Goal: Task Accomplishment & Management: Manage account settings

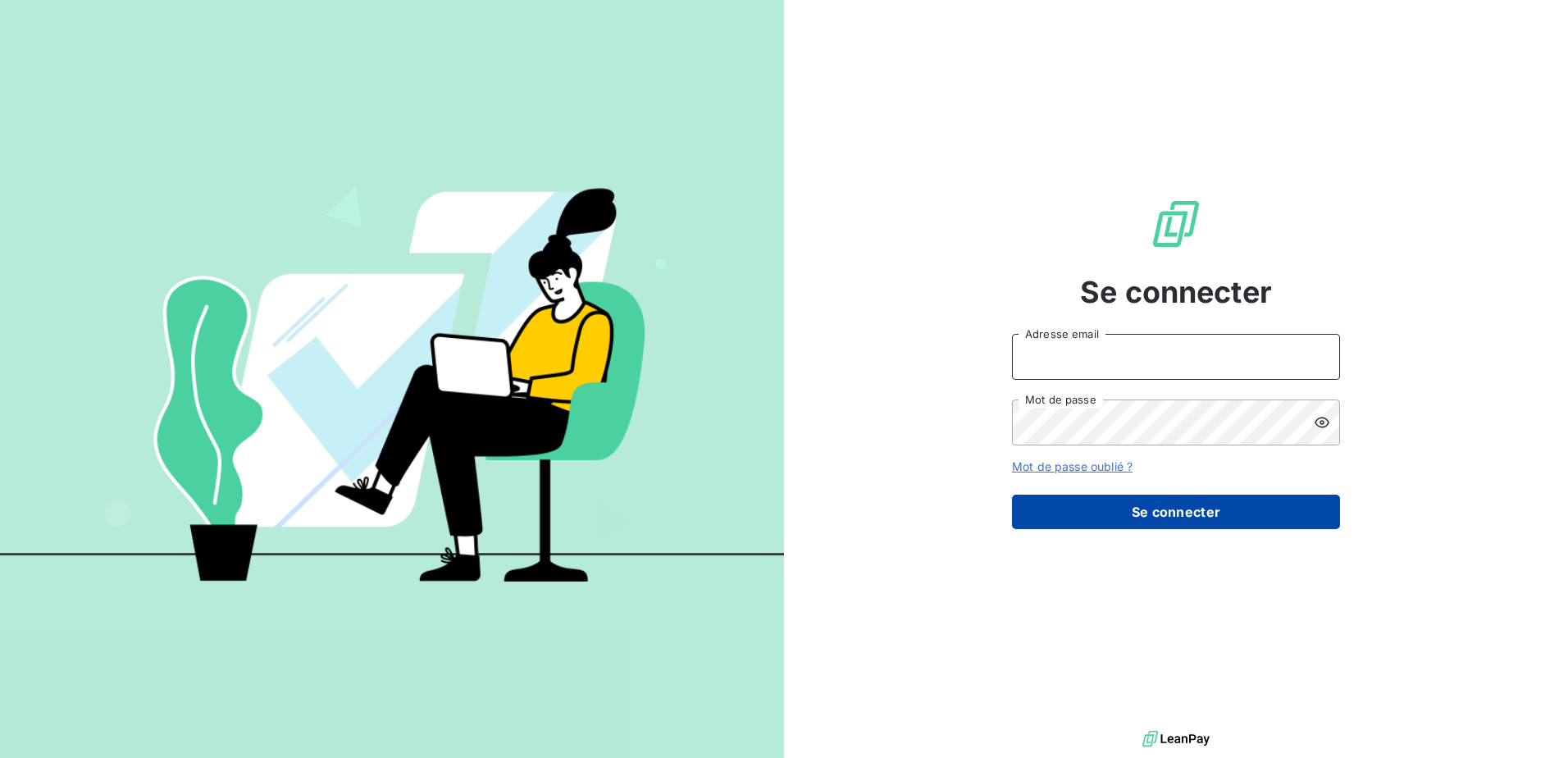
type input "[EMAIL_ADDRESS][DOMAIN_NAME]"
click at [1235, 505] on button "Se connecter" at bounding box center [1176, 512] width 329 height 34
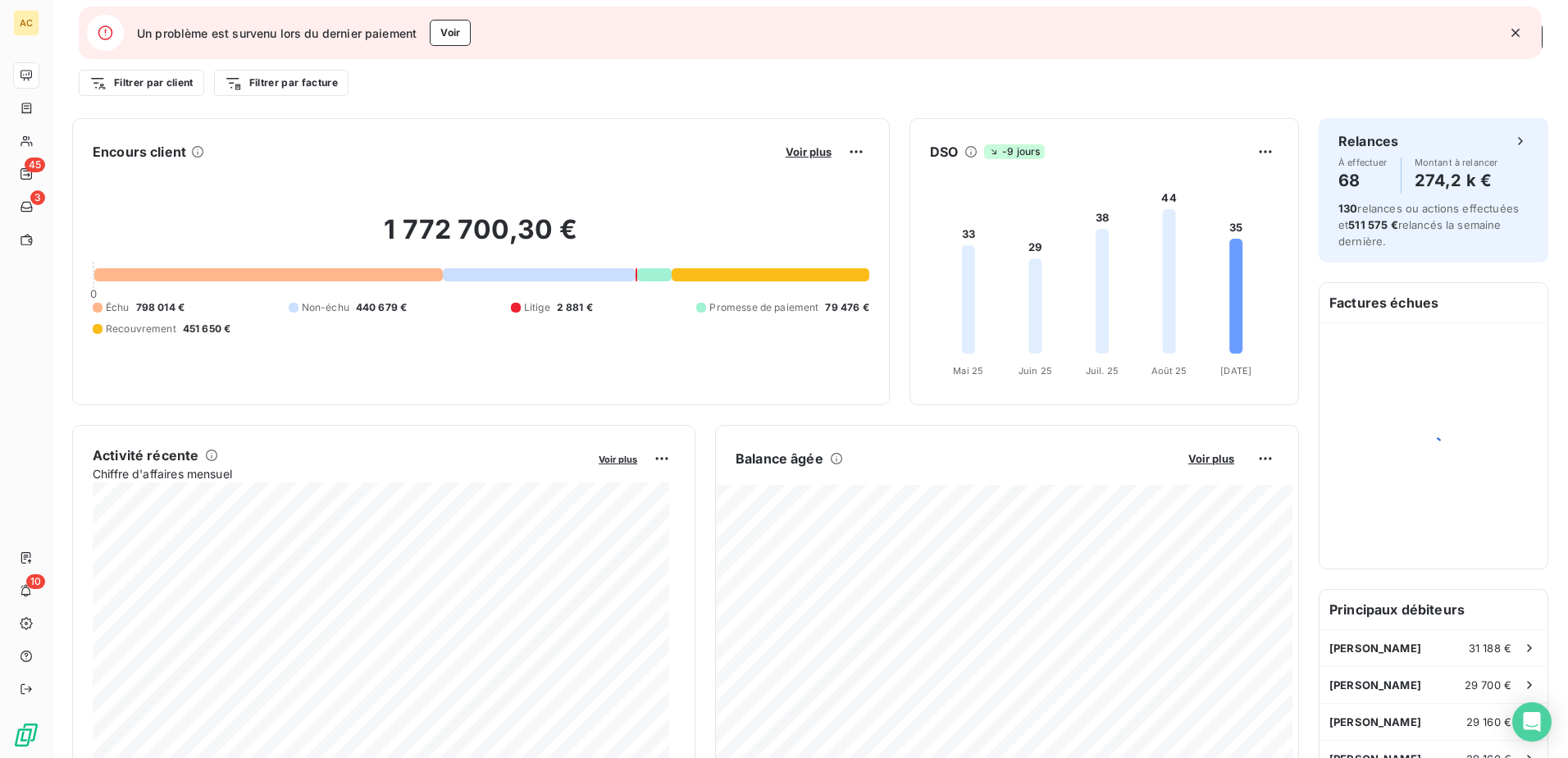
click at [1516, 34] on icon "button" at bounding box center [1515, 32] width 8 height 8
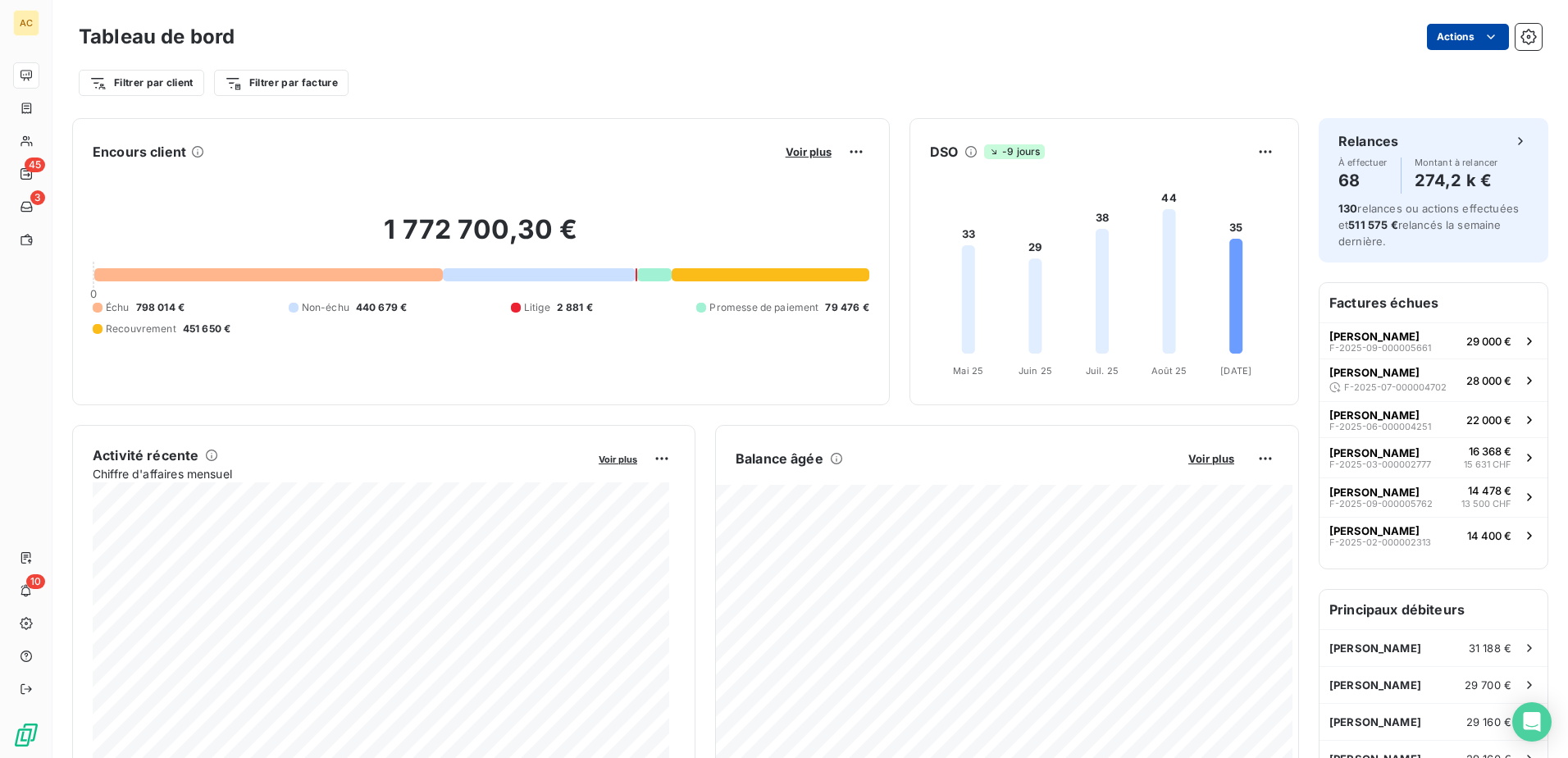
click at [1442, 41] on html "AC 45 3 10 Tableau de bord Actions Filtrer par client Filtrer par facture Encou…" at bounding box center [784, 379] width 1568 height 758
click at [28, 141] on html "AC 45 3 10 Tableau de bord Actions Exporter le tableau de bord Filtrer par clie…" at bounding box center [784, 379] width 1568 height 758
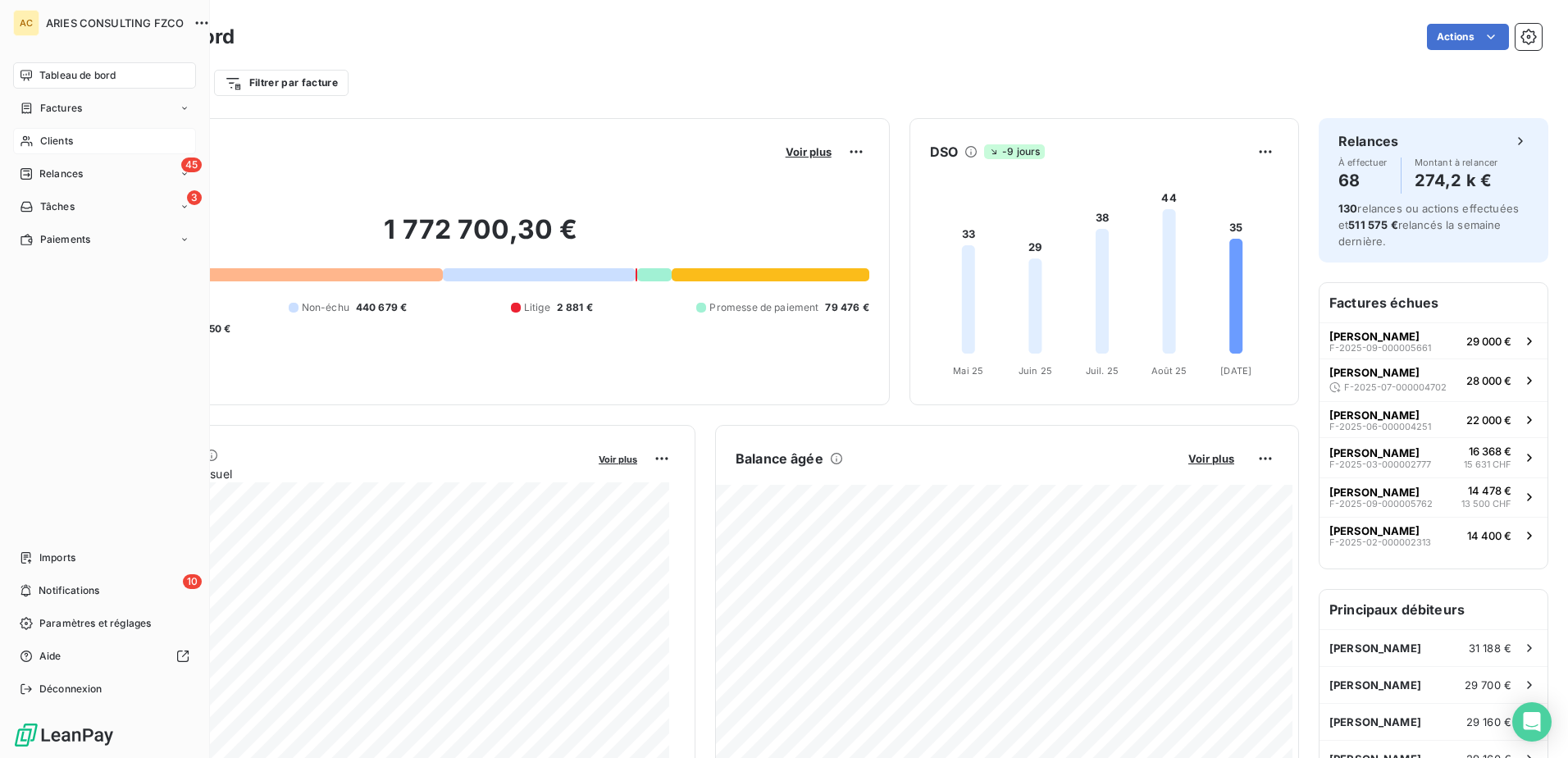
click at [60, 141] on span "Clients" at bounding box center [57, 142] width 33 height 15
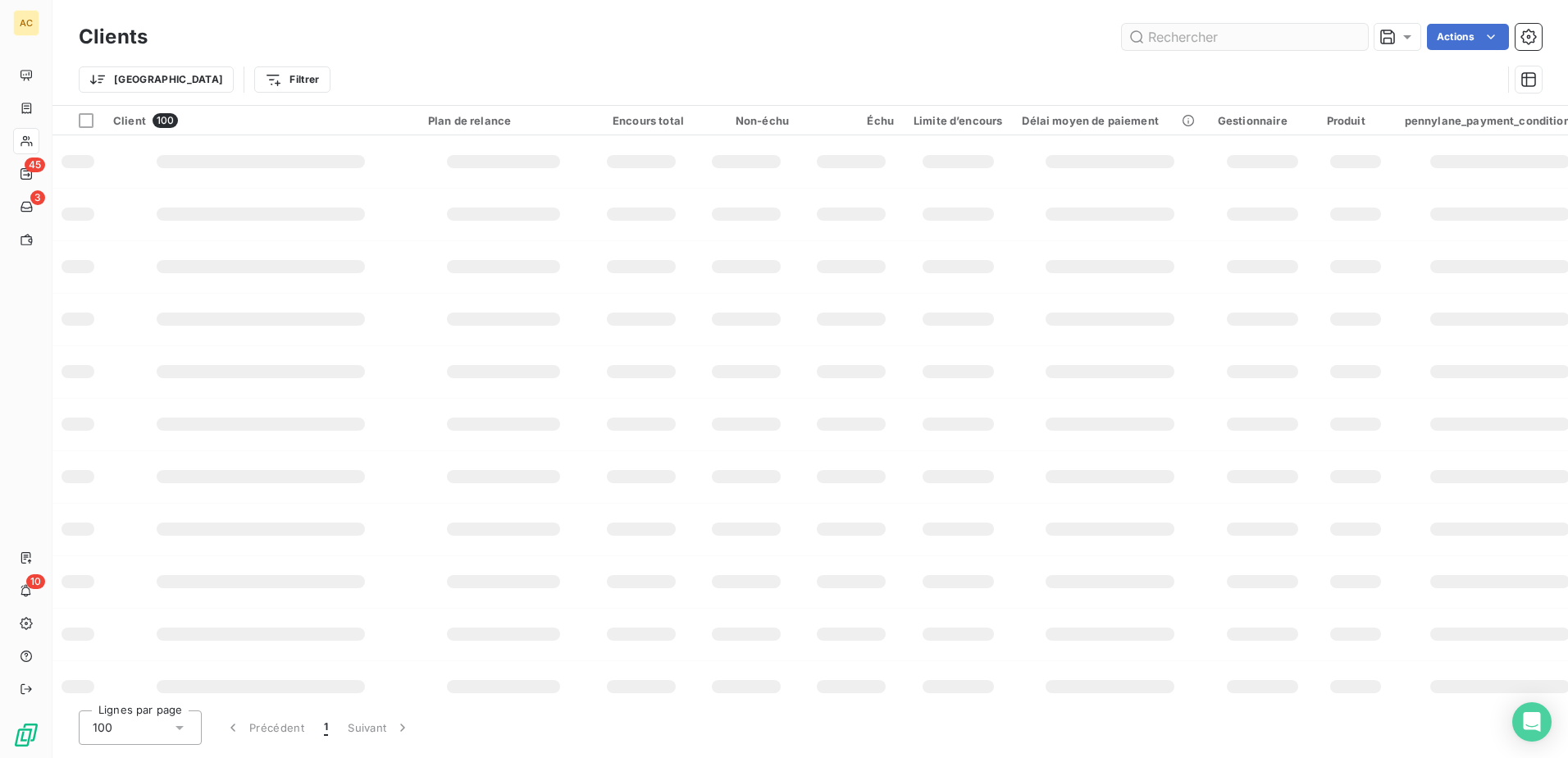
click at [1205, 32] on input "text" at bounding box center [1245, 37] width 246 height 26
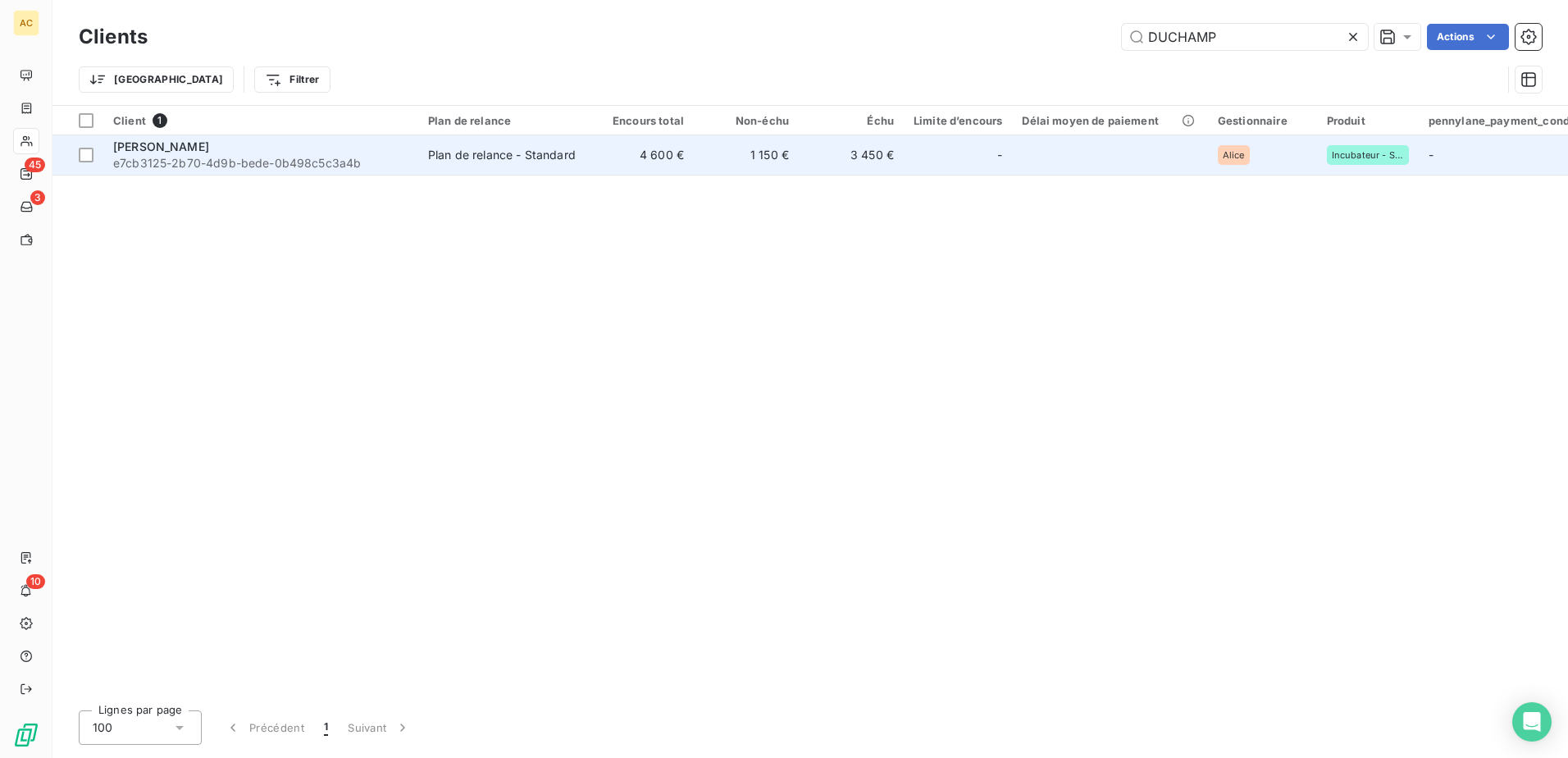
type input "DUCHAMP"
click at [498, 162] on div "Plan de relance - Standard" at bounding box center [502, 155] width 147 height 16
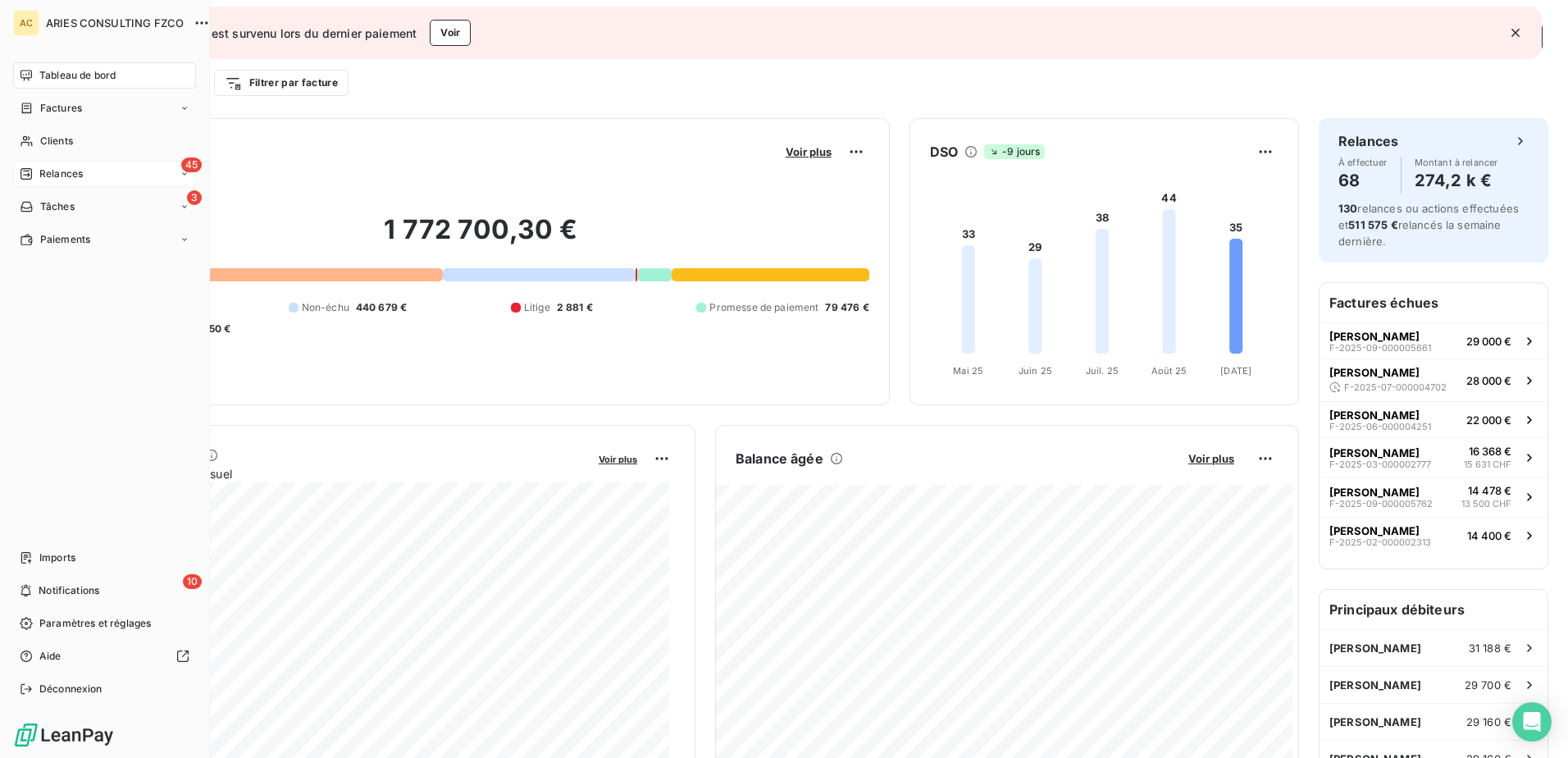
click at [28, 170] on icon at bounding box center [26, 174] width 13 height 13
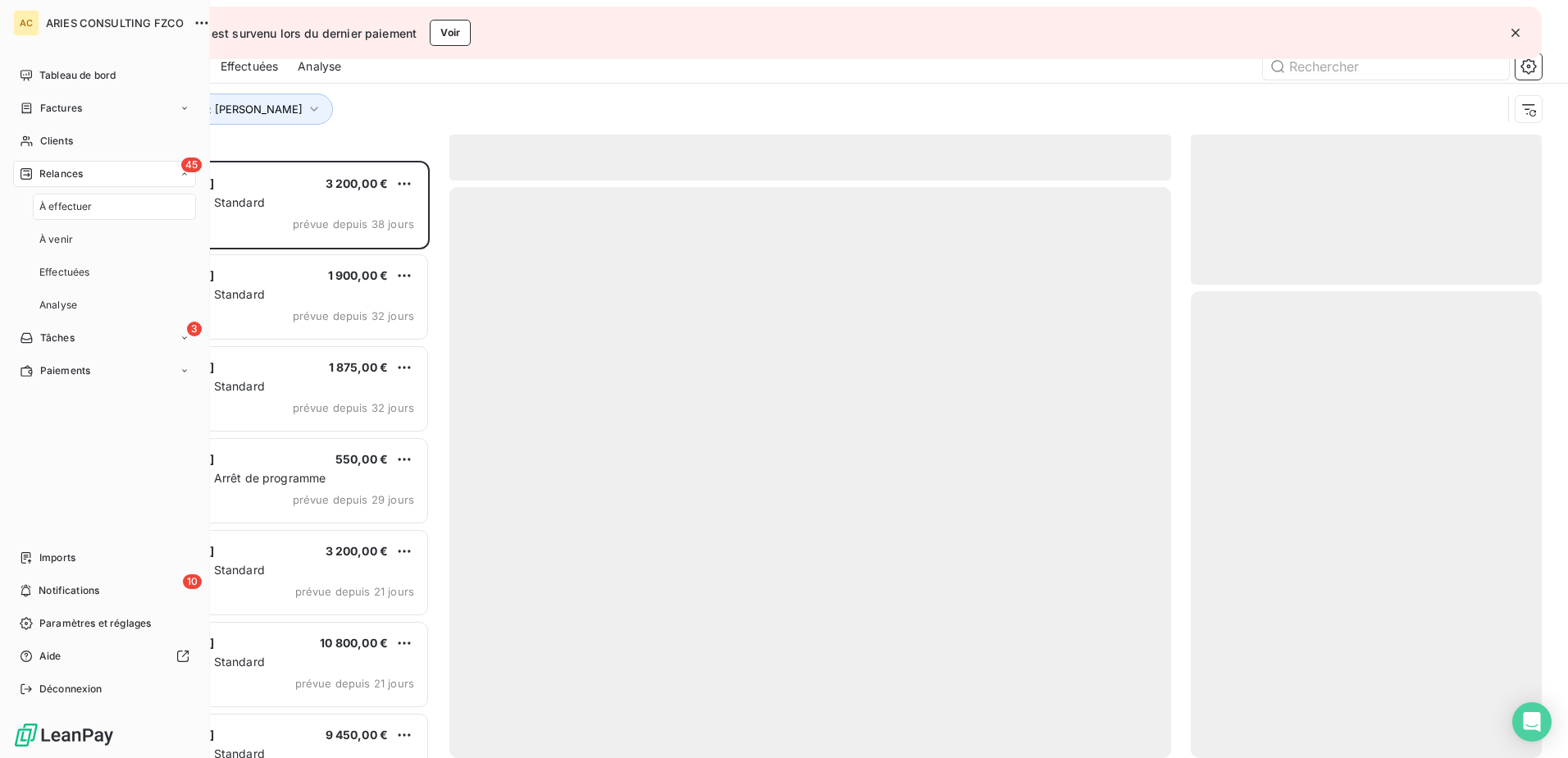
scroll to position [584, 339]
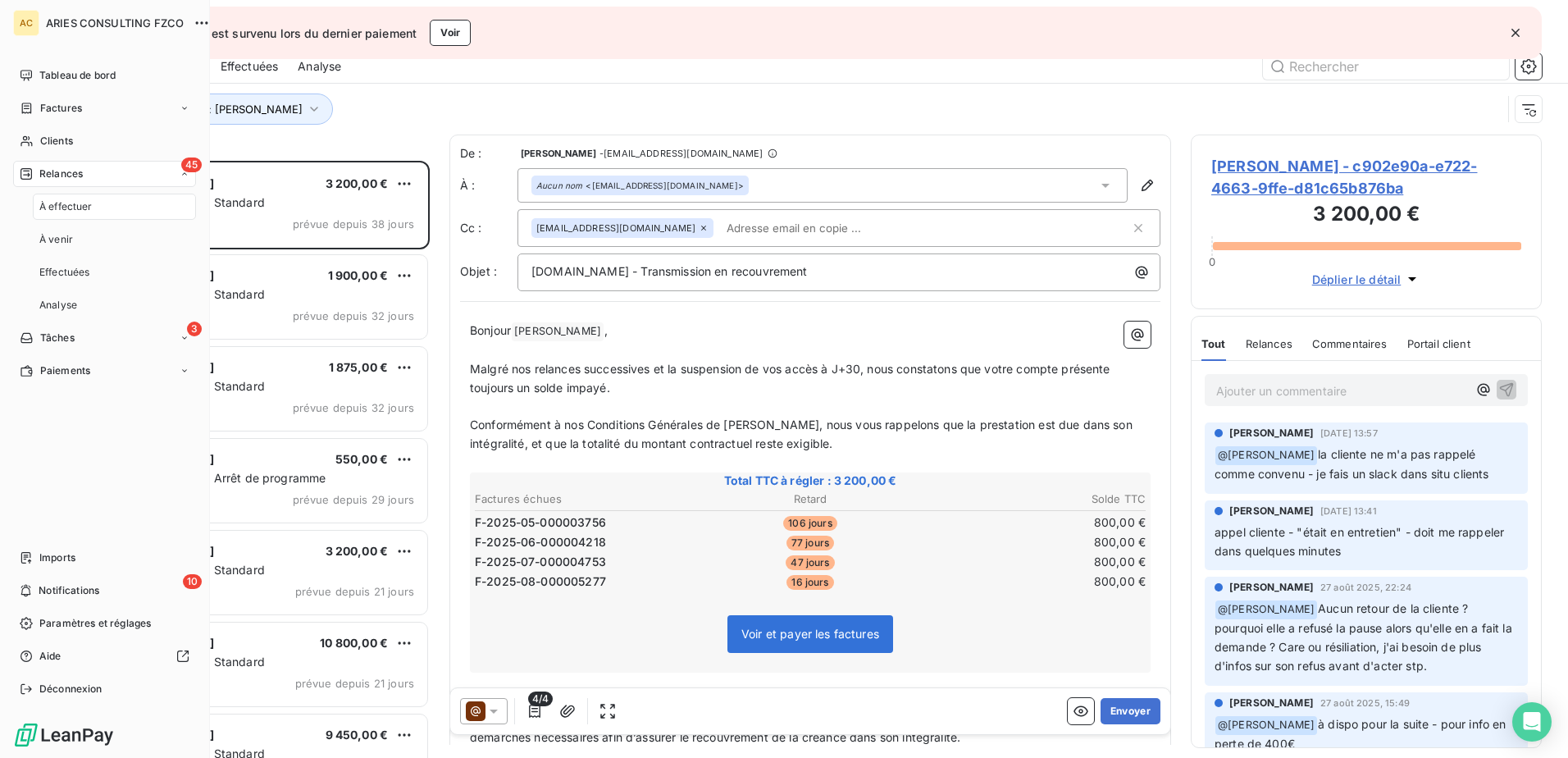
click at [96, 206] on div "À effectuer" at bounding box center [114, 207] width 163 height 26
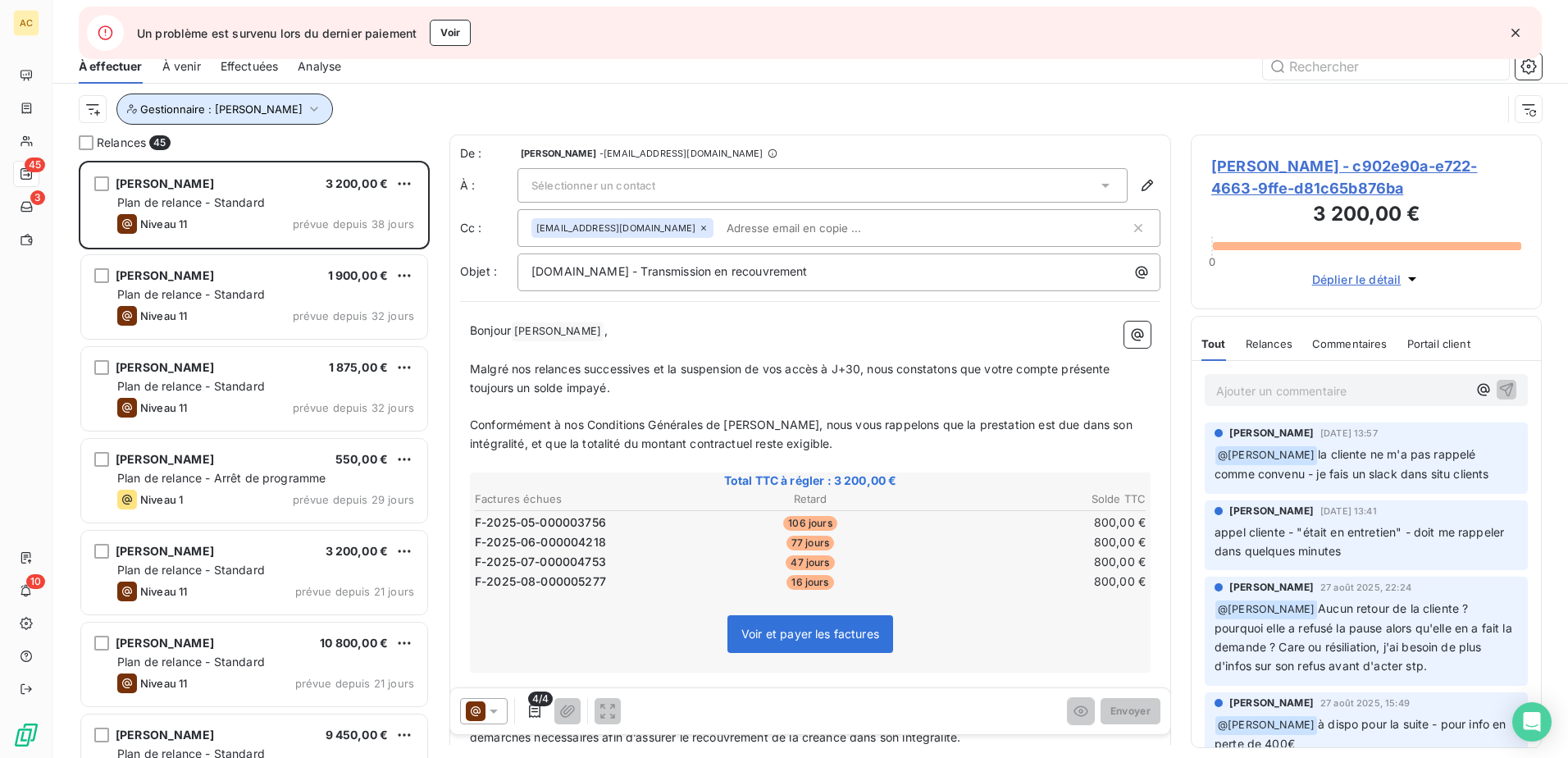
click at [306, 109] on icon "button" at bounding box center [313, 109] width 16 height 16
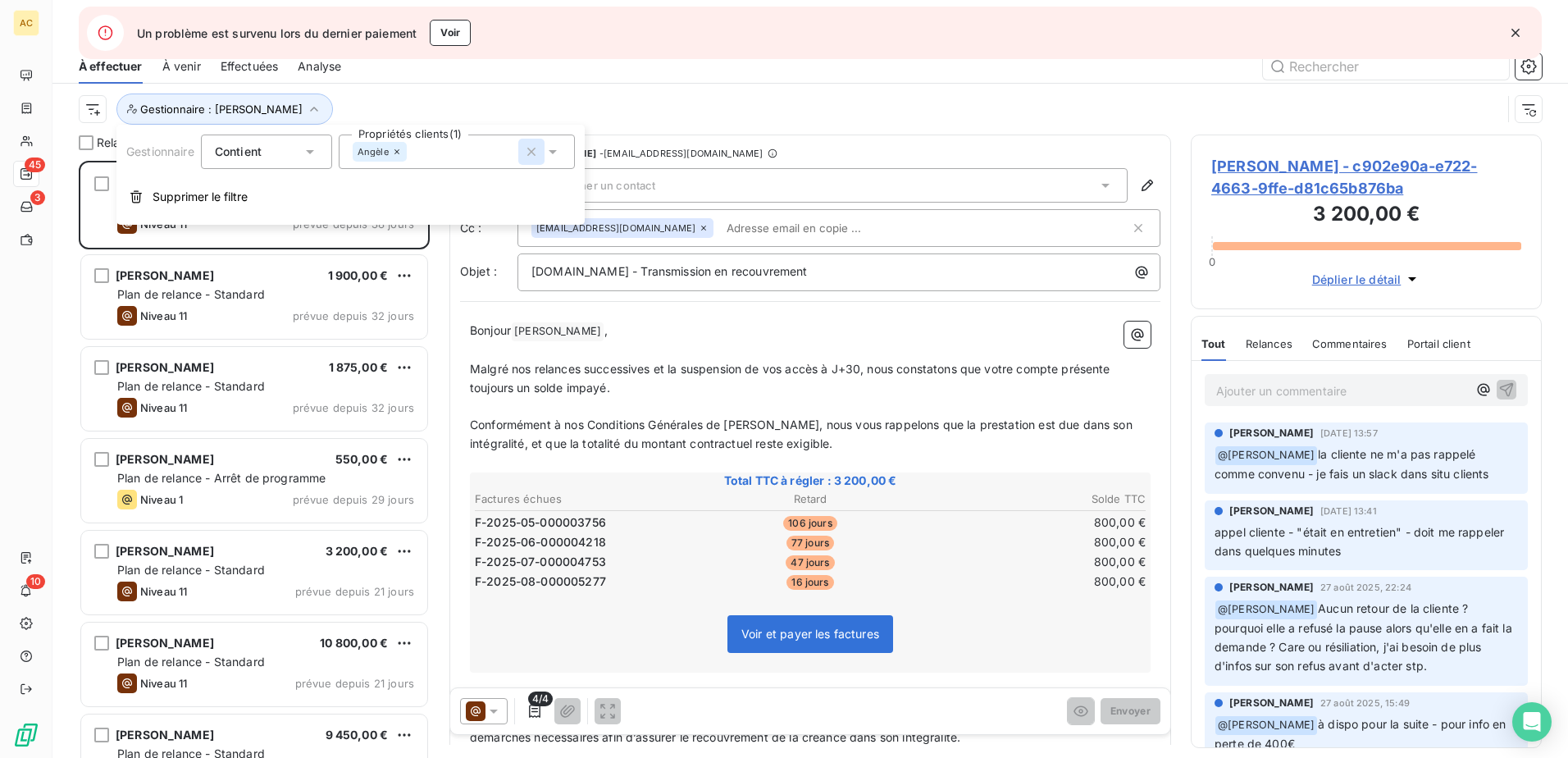
click at [530, 142] on button "button" at bounding box center [531, 152] width 26 height 26
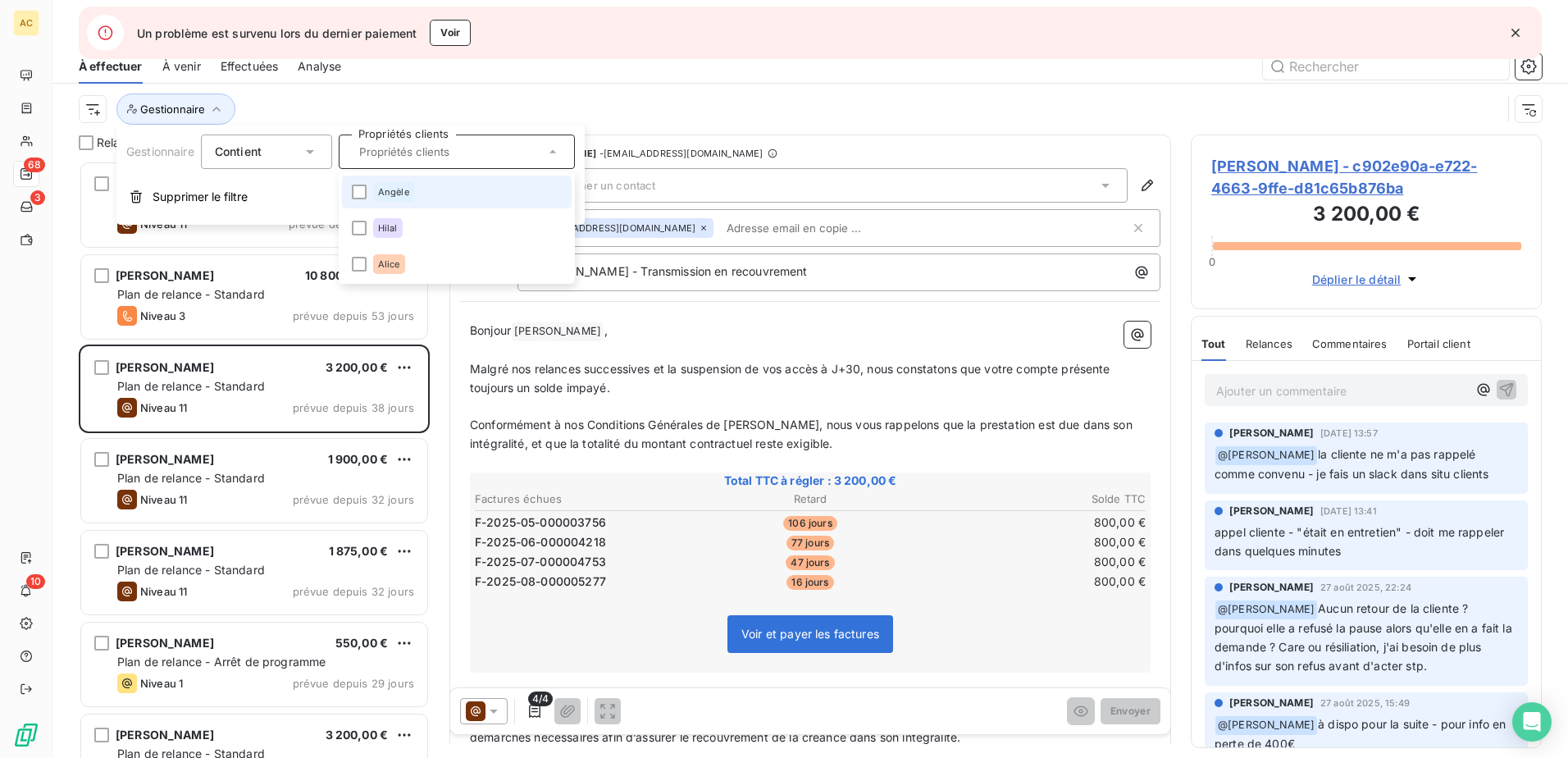
scroll to position [584, 339]
click at [404, 266] on div "Alice" at bounding box center [389, 263] width 32 height 20
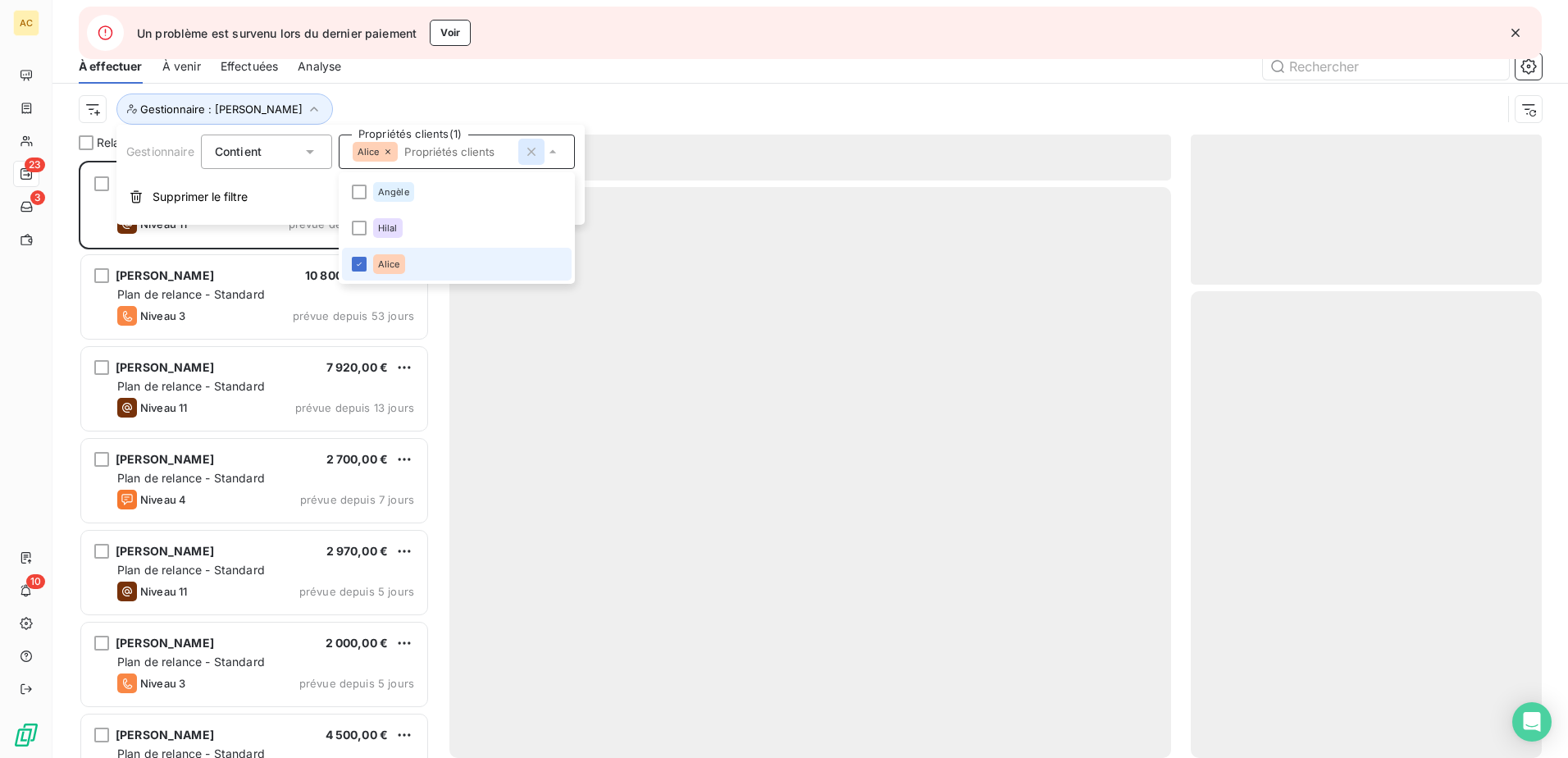
scroll to position [584, 339]
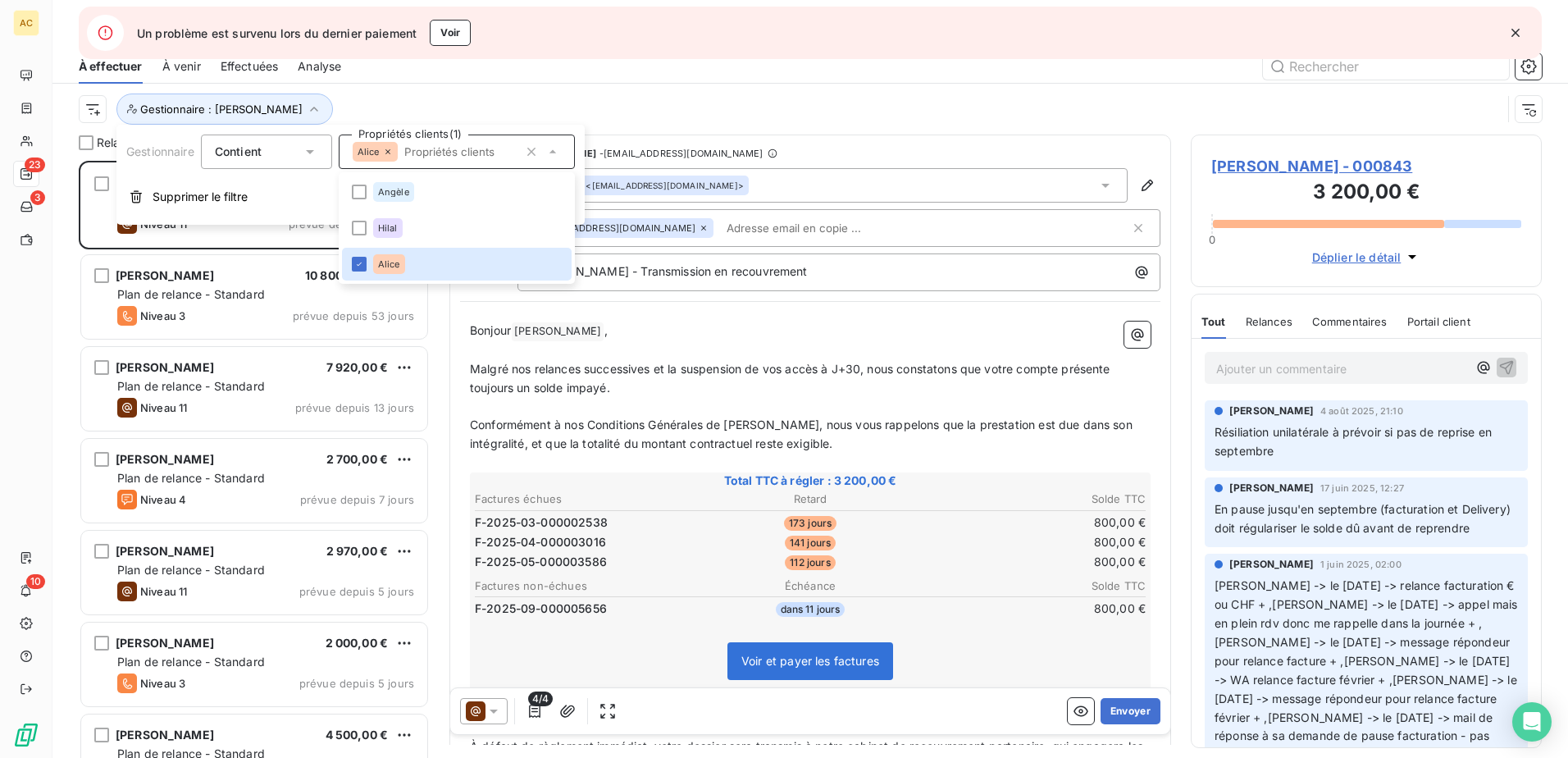
click at [558, 93] on div "Gestionnaire : [PERSON_NAME]" at bounding box center [810, 109] width 1463 height 51
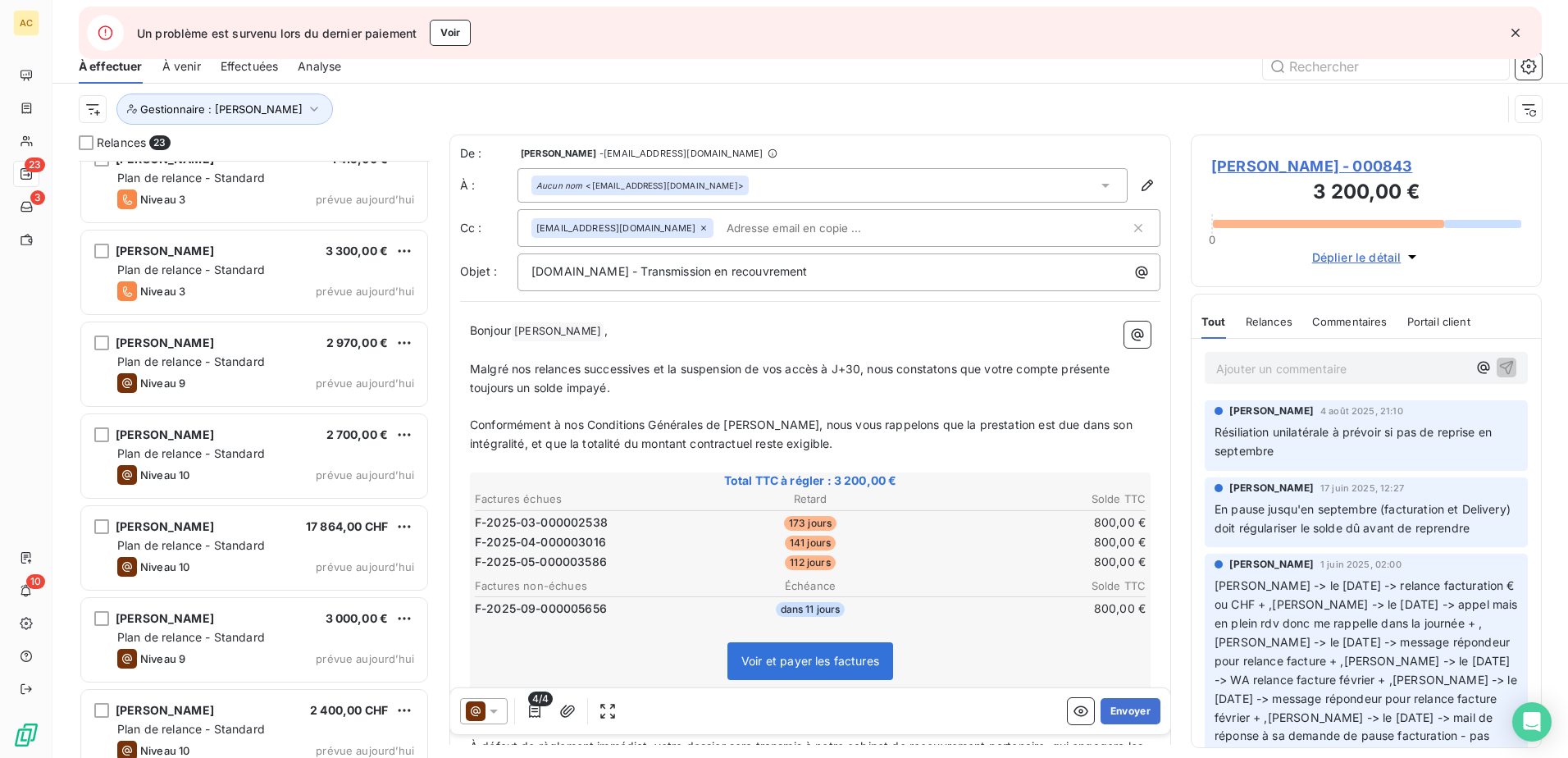
scroll to position [1516, 0]
